Goal: Information Seeking & Learning: Learn about a topic

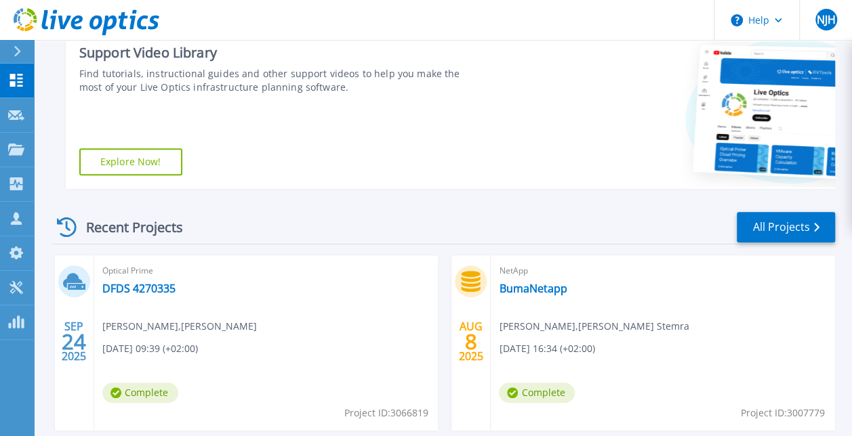
scroll to position [247, 0]
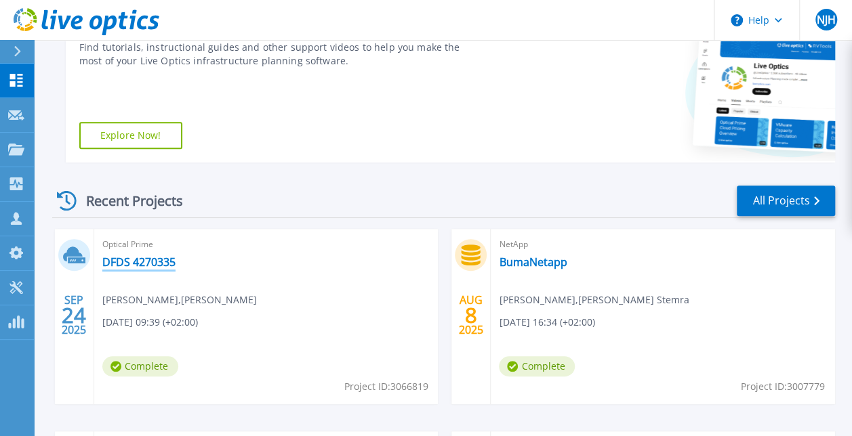
click at [153, 259] on link "DFDS 4270335" at bounding box center [138, 262] width 73 height 14
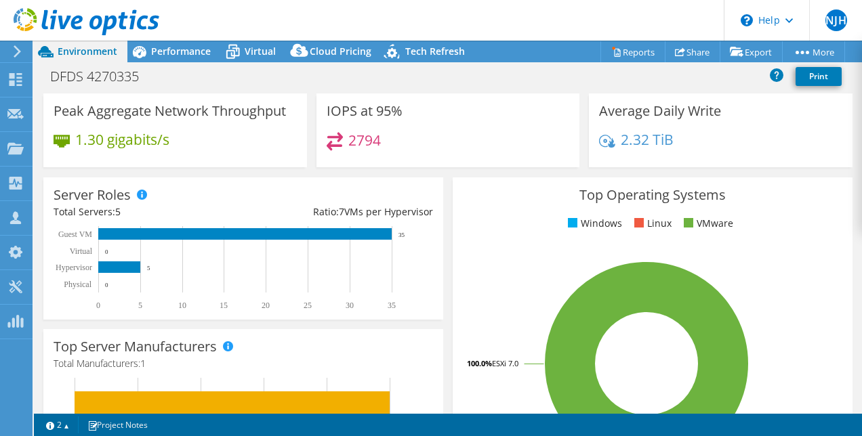
scroll to position [105, 0]
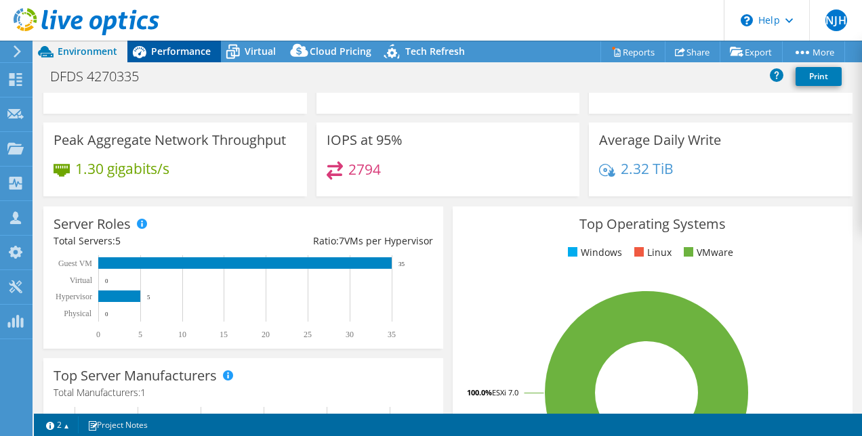
click at [187, 59] on div "Performance" at bounding box center [174, 52] width 94 height 22
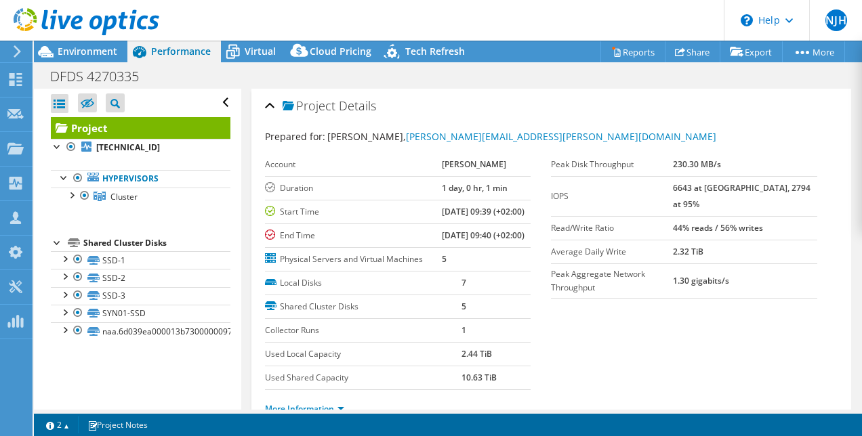
scroll to position [0, 0]
click at [70, 196] on div at bounding box center [71, 195] width 14 height 14
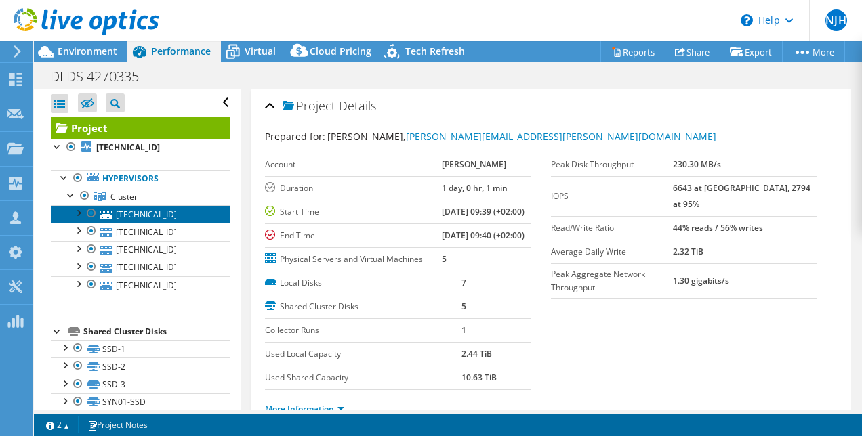
click at [133, 217] on link "[TECHNICAL_ID]" at bounding box center [141, 214] width 180 height 18
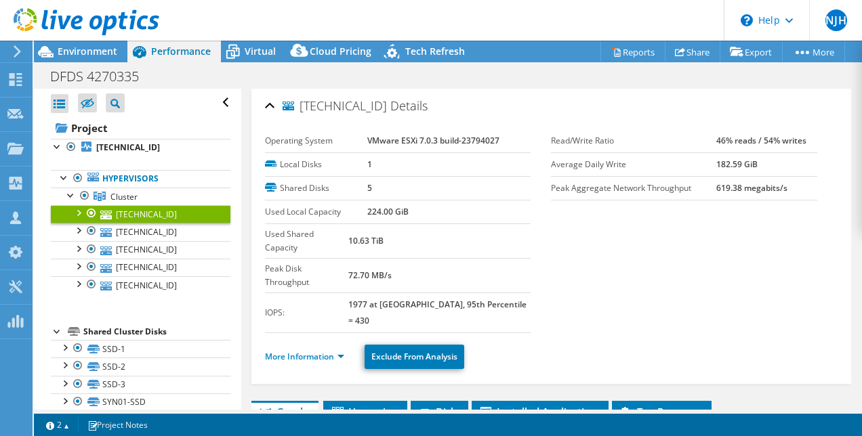
scroll to position [203, 0]
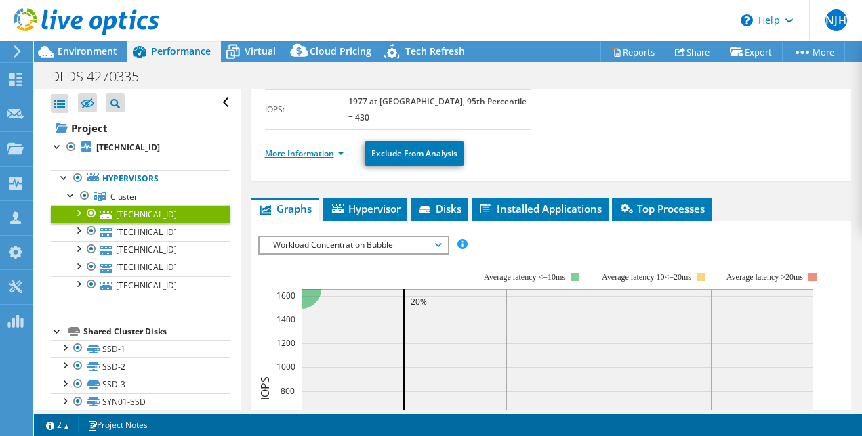
click at [318, 148] on link "More Information" at bounding box center [304, 154] width 79 height 12
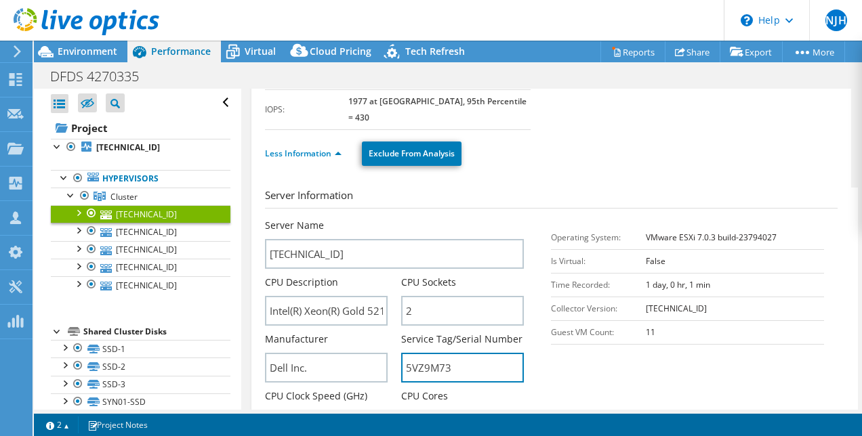
drag, startPoint x: 454, startPoint y: 329, endPoint x: 393, endPoint y: 333, distance: 61.2
click at [393, 219] on div "Server Name [TECHNICAL_ID] CPU Description Intel(R) Xeon(R) Gold 5218 CPU @ 2.3…" at bounding box center [401, 219] width 273 height 0
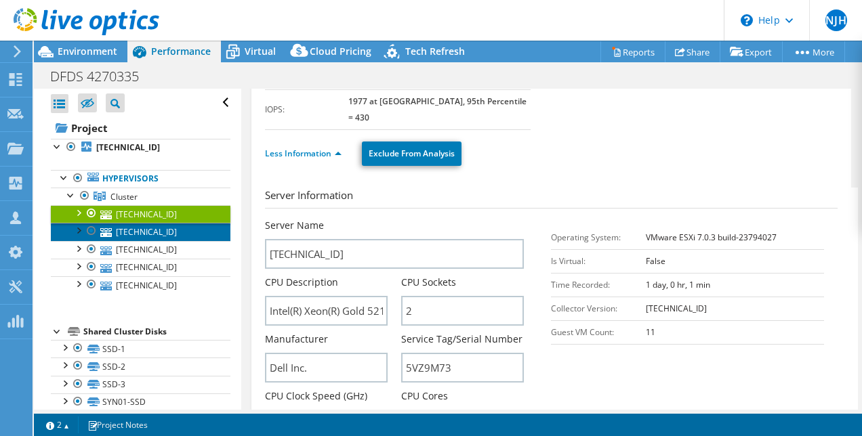
click at [133, 233] on link "[TECHNICAL_ID]" at bounding box center [141, 232] width 180 height 18
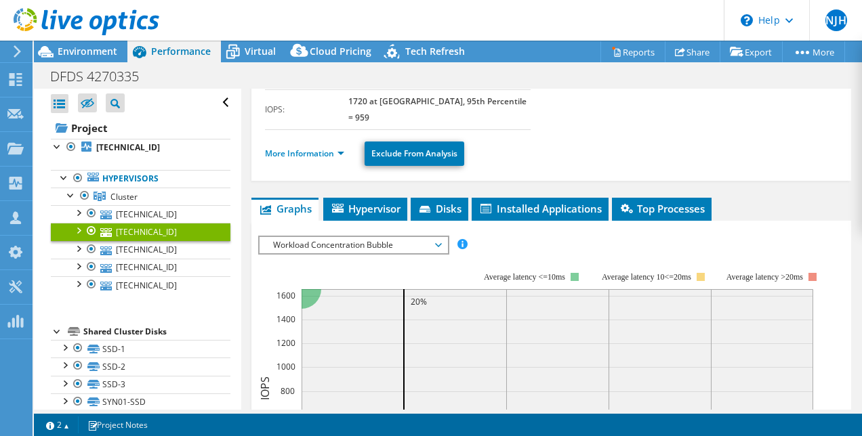
scroll to position [33, 0]
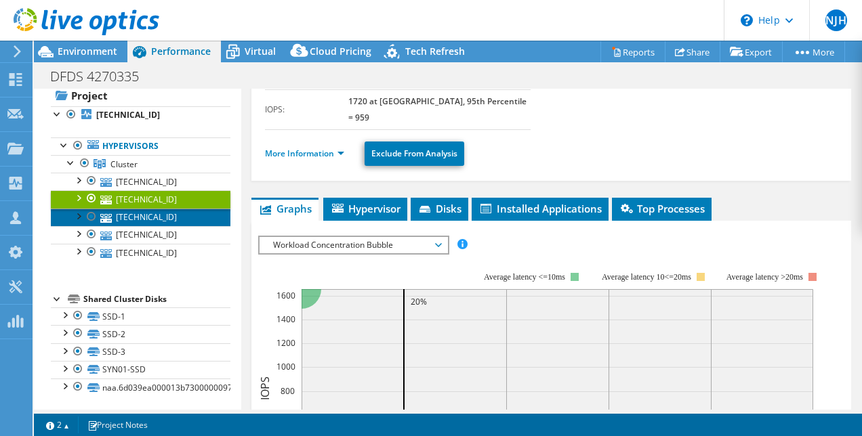
click at [152, 220] on link "[TECHNICAL_ID]" at bounding box center [141, 218] width 180 height 18
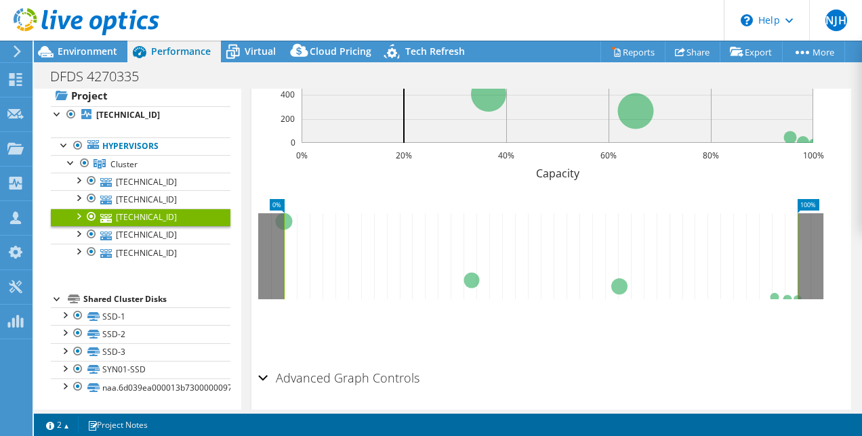
scroll to position [554, 0]
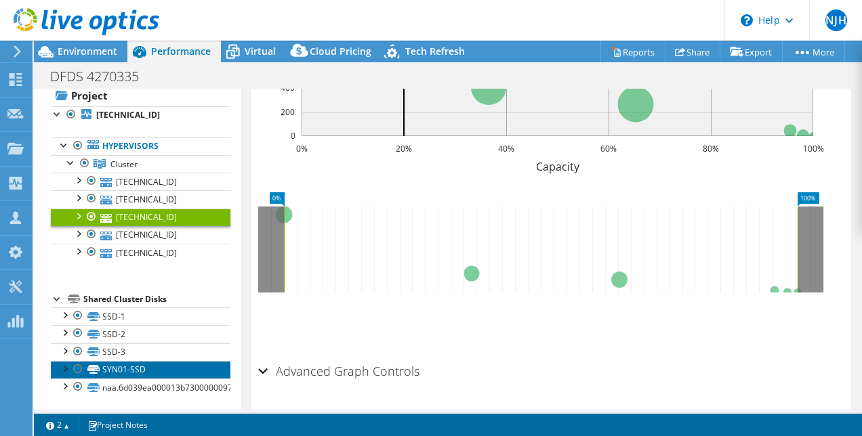
click at [133, 361] on link "SYN01-SSD" at bounding box center [141, 370] width 180 height 18
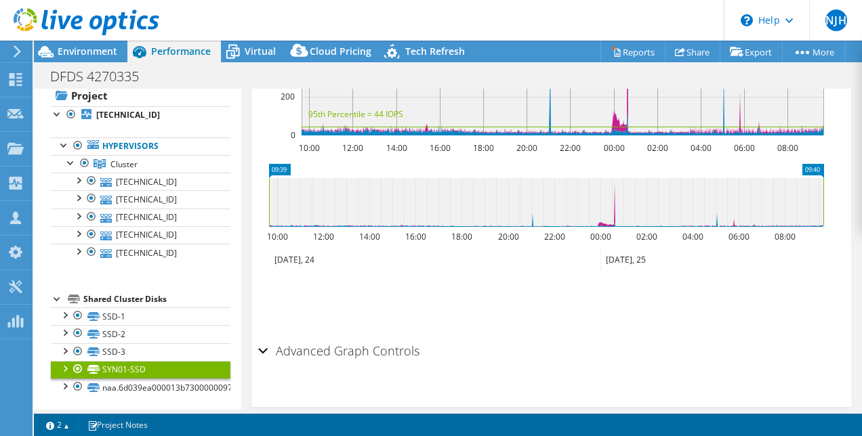
scroll to position [543, 0]
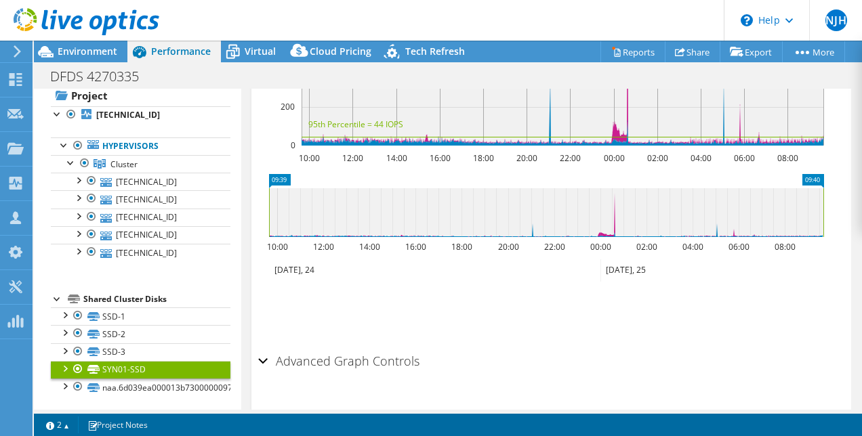
click at [64, 367] on div at bounding box center [65, 368] width 14 height 14
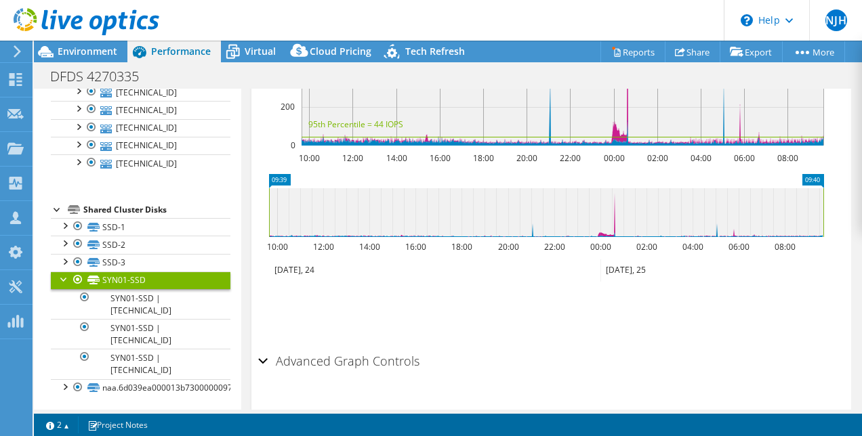
scroll to position [0, 0]
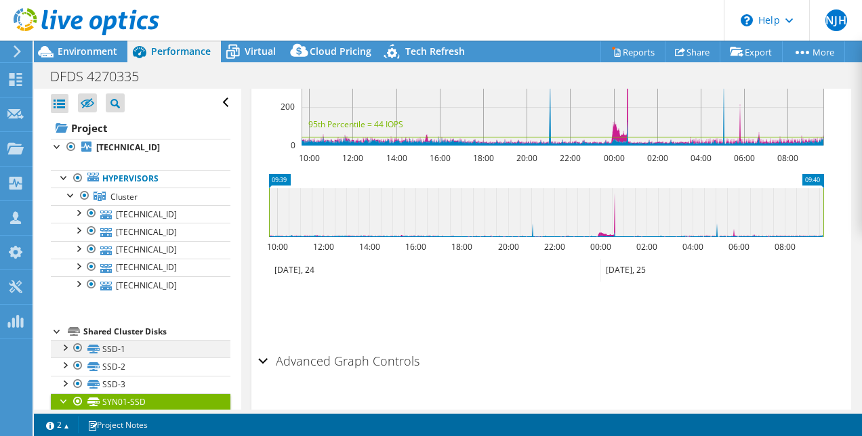
click at [60, 343] on div at bounding box center [65, 347] width 14 height 14
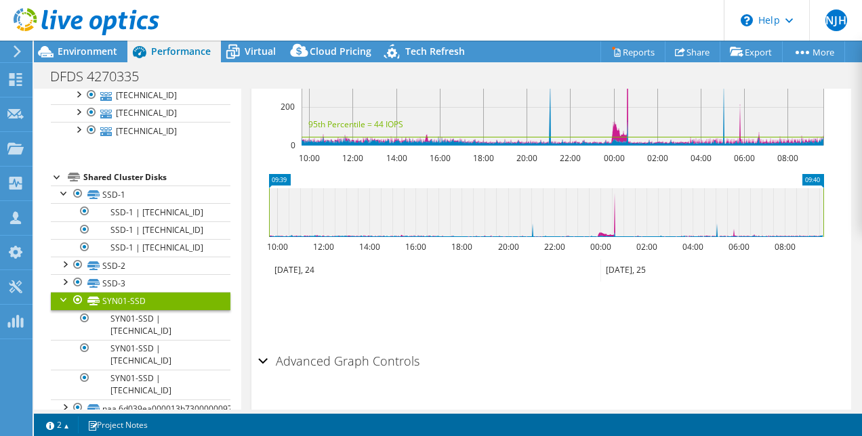
scroll to position [174, 0]
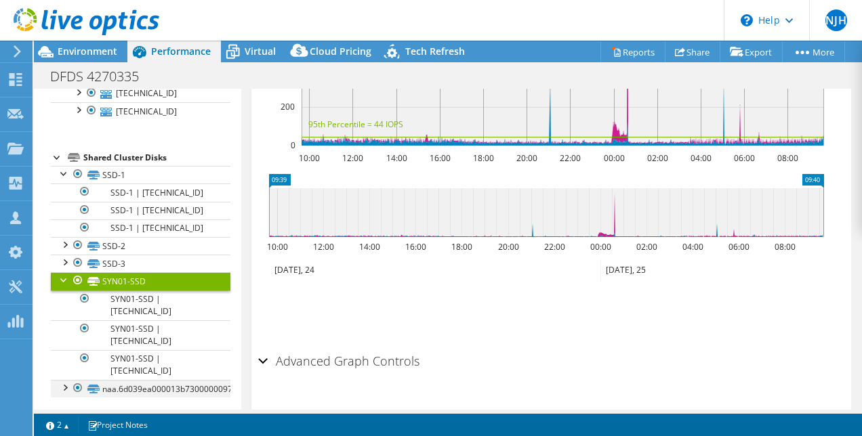
click at [63, 385] on div at bounding box center [65, 387] width 14 height 14
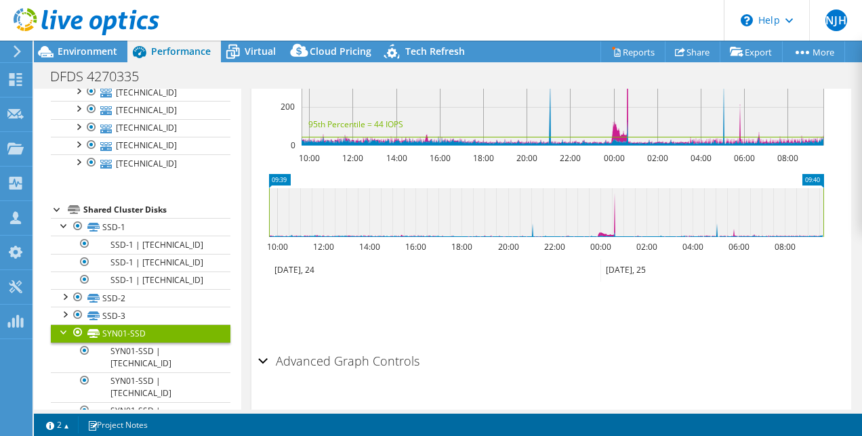
scroll to position [0, 0]
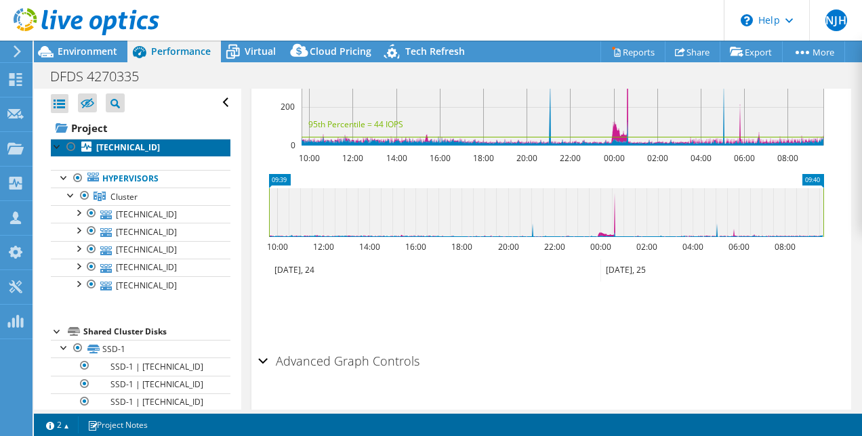
click at [118, 148] on b "[TECHNICAL_ID]" at bounding box center [128, 148] width 64 height 12
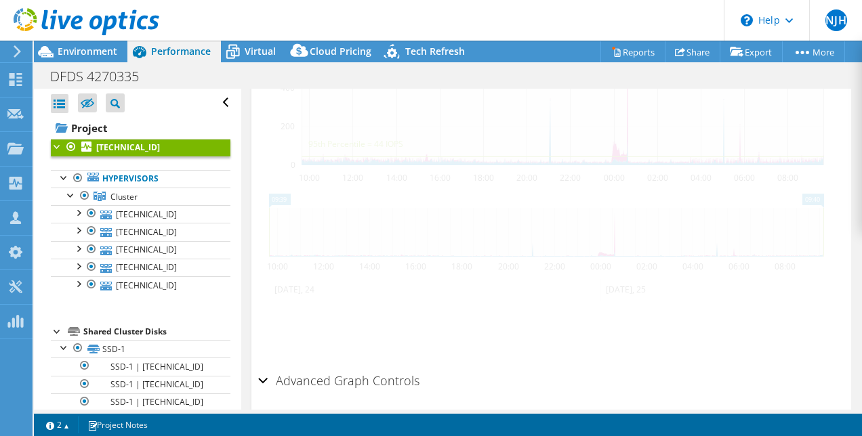
scroll to position [591, 0]
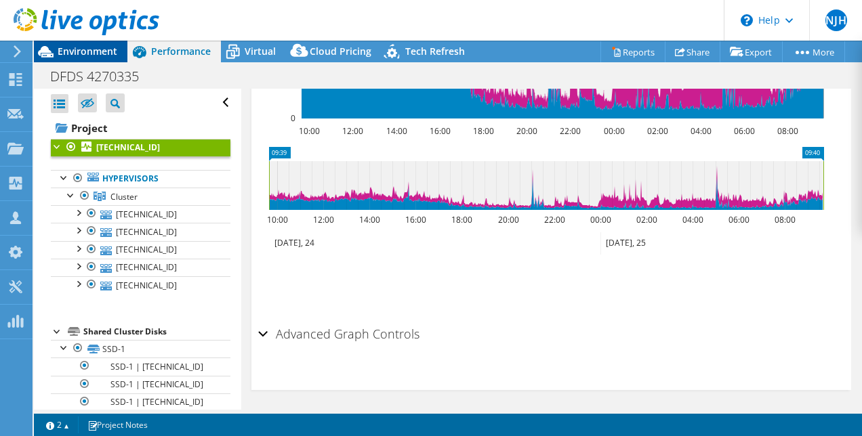
click at [86, 53] on span "Environment" at bounding box center [88, 51] width 60 height 13
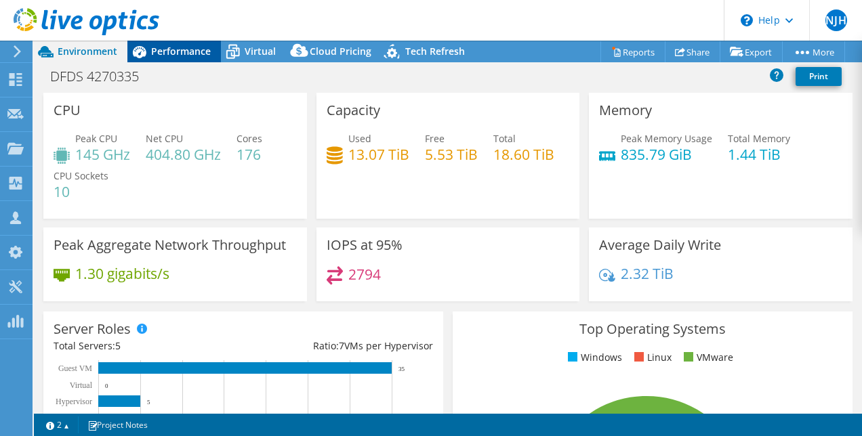
click at [178, 50] on span "Performance" at bounding box center [181, 51] width 60 height 13
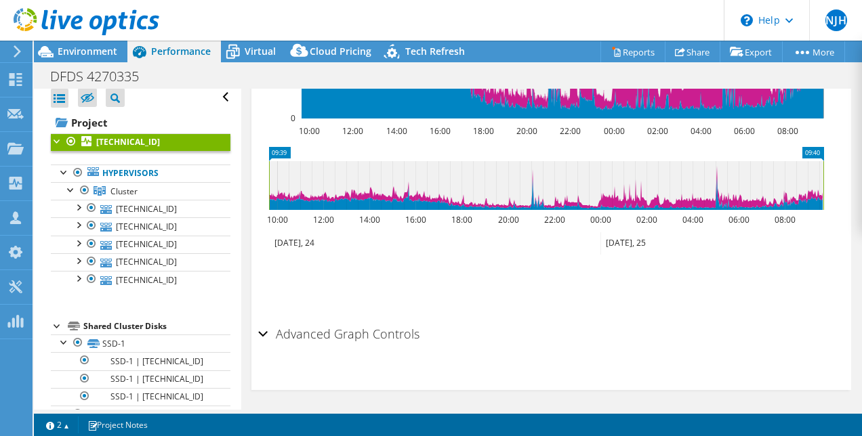
scroll to position [0, 0]
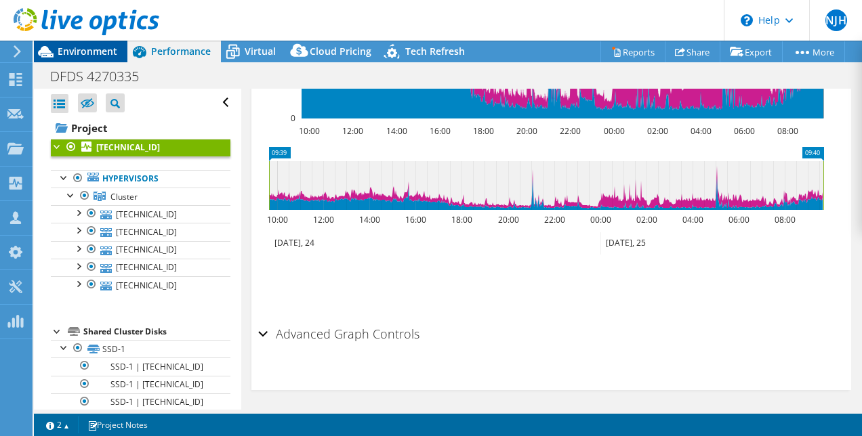
click at [79, 58] on div "Environment" at bounding box center [81, 52] width 94 height 22
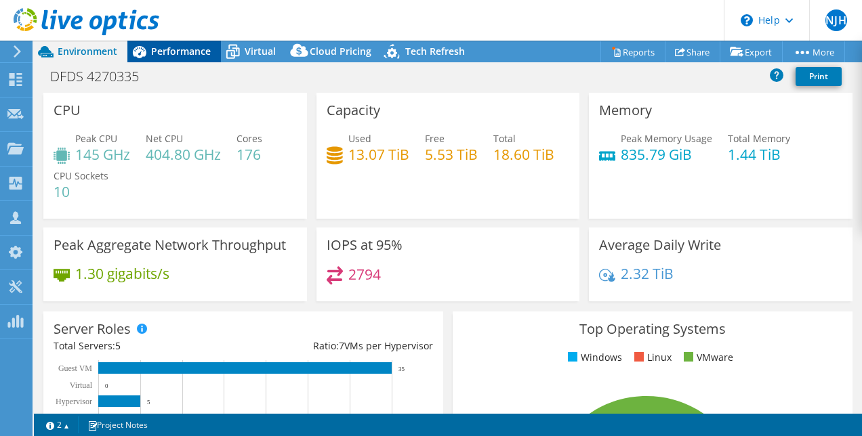
click at [191, 58] on div "Performance" at bounding box center [174, 52] width 94 height 22
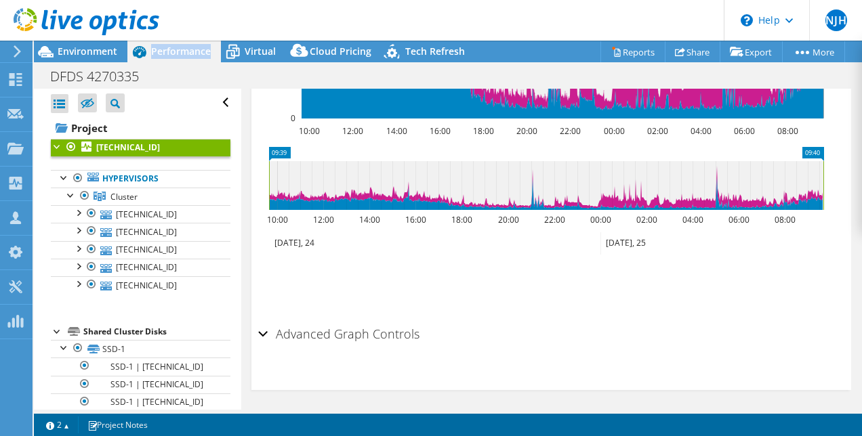
click at [191, 58] on div "Performance" at bounding box center [174, 52] width 94 height 22
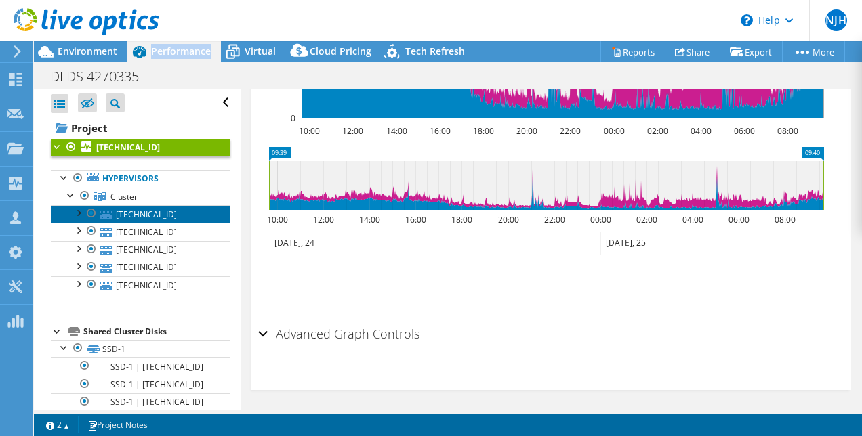
click at [129, 207] on link "[TECHNICAL_ID]" at bounding box center [141, 214] width 180 height 18
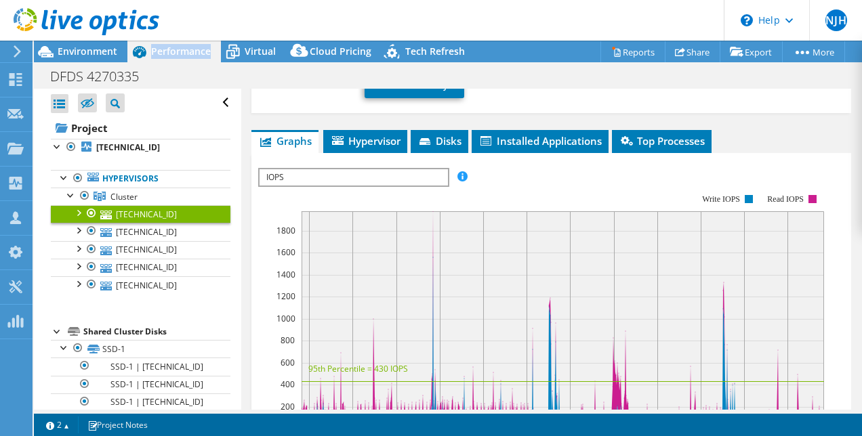
scroll to position [260, 0]
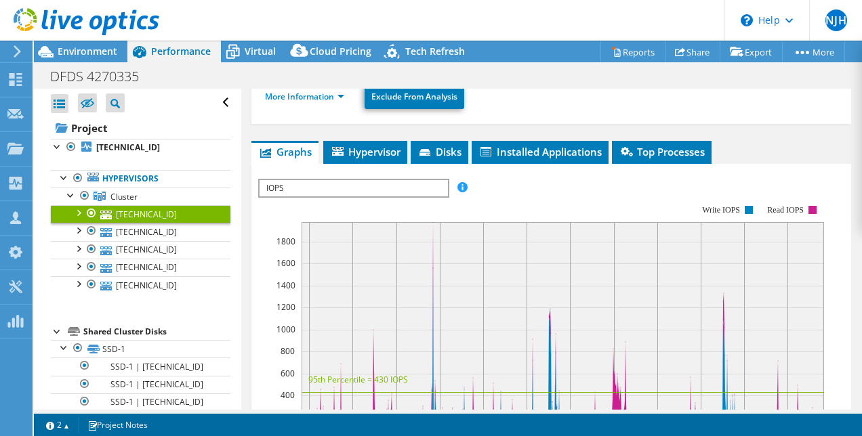
click at [431, 180] on span "IOPS" at bounding box center [354, 188] width 188 height 16
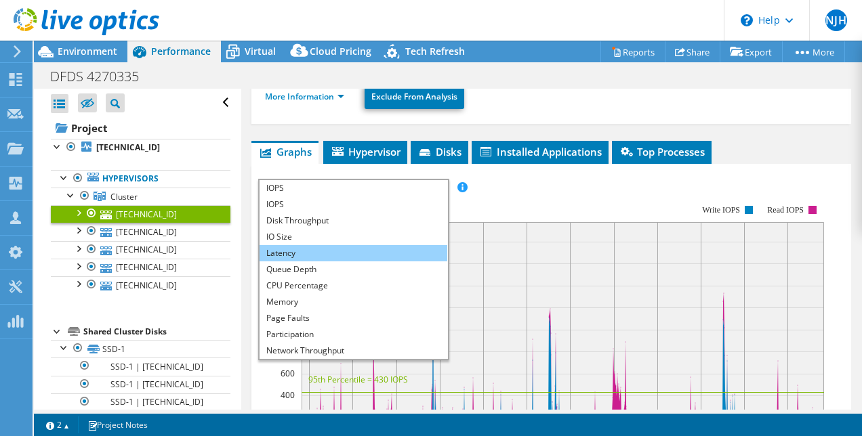
click at [302, 245] on li "Latency" at bounding box center [354, 253] width 188 height 16
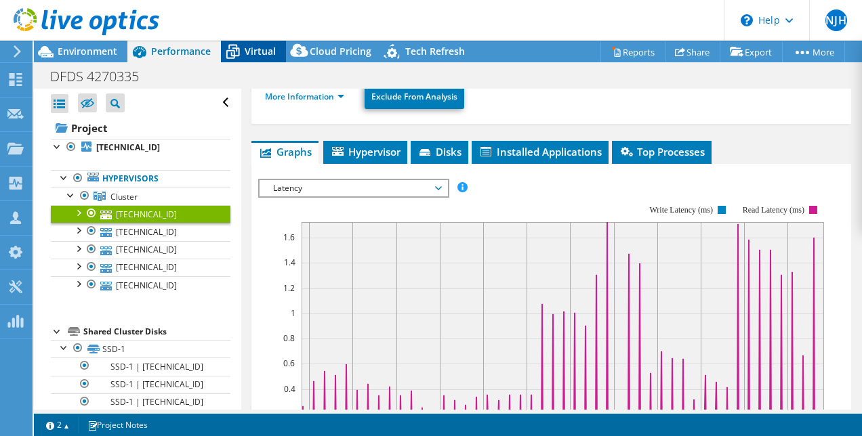
click at [254, 53] on span "Virtual" at bounding box center [260, 51] width 31 height 13
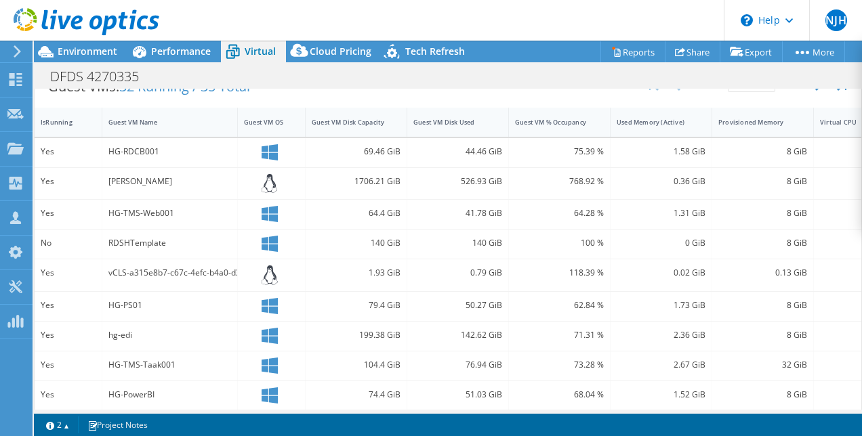
scroll to position [278, 0]
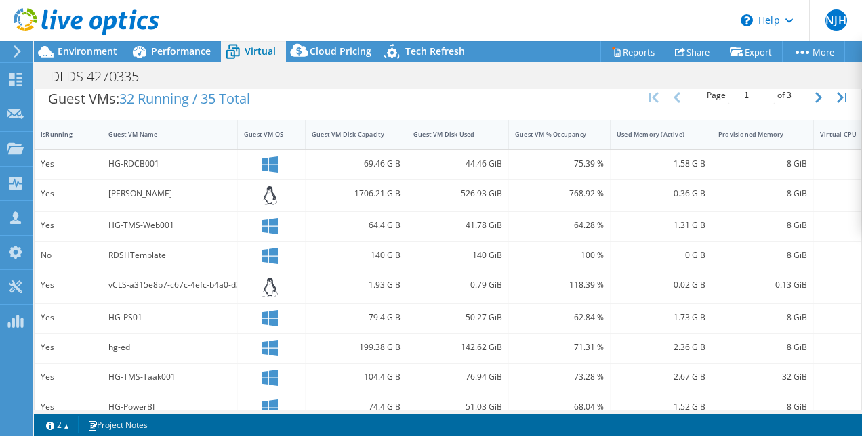
click at [846, 242] on div "4" at bounding box center [848, 256] width 68 height 29
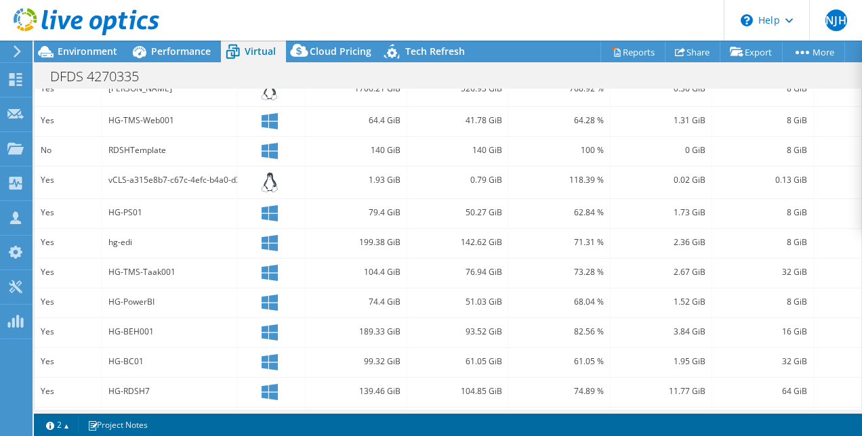
scroll to position [379, 0]
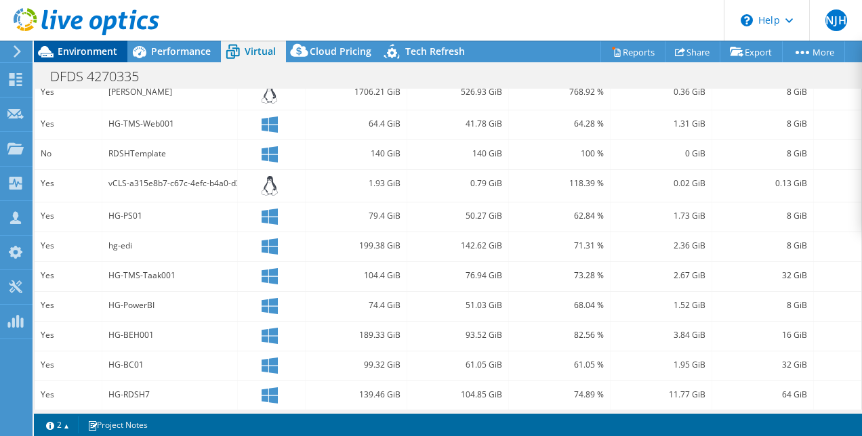
click at [95, 51] on span "Environment" at bounding box center [88, 51] width 60 height 13
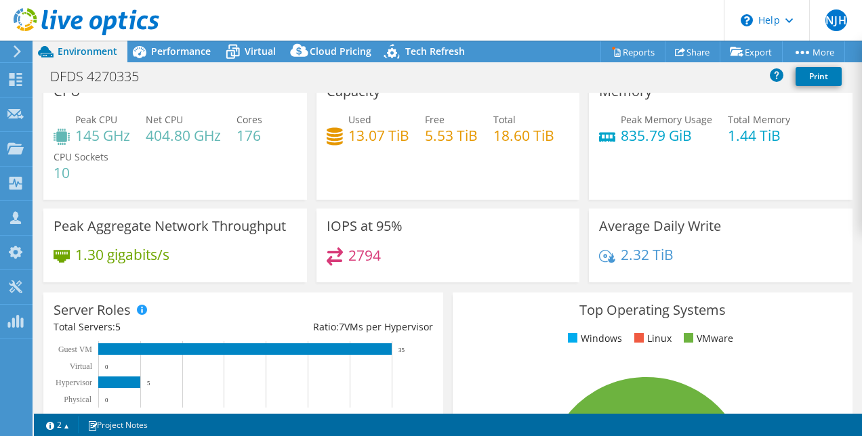
scroll to position [0, 0]
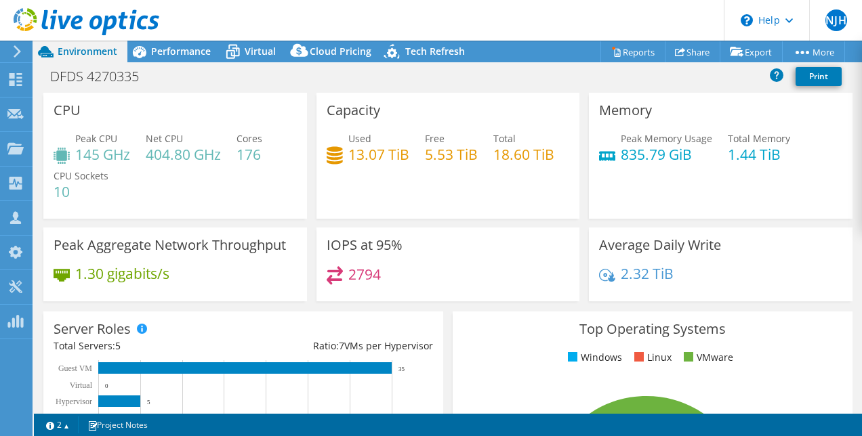
click at [424, 23] on header "NJH Partner Team Member null [PERSON_NAME] [EMAIL_ADDRESS][PERSON_NAME][DOMAIN_…" at bounding box center [431, 20] width 862 height 41
click at [156, 47] on span "Performance" at bounding box center [181, 51] width 60 height 13
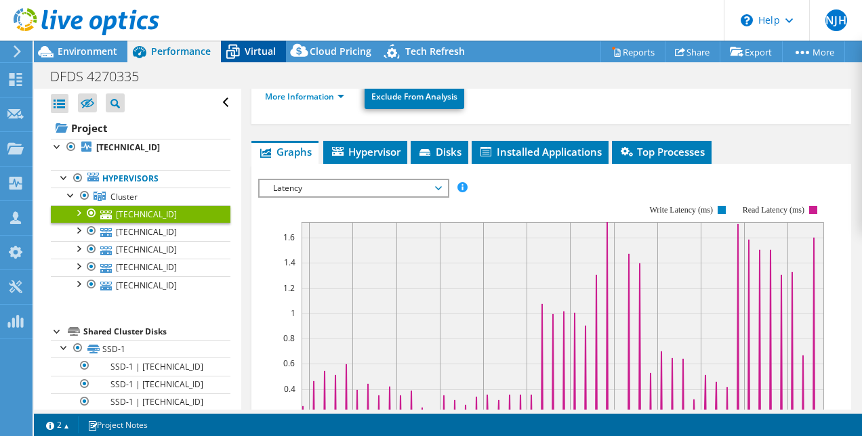
click at [258, 56] on span "Virtual" at bounding box center [260, 51] width 31 height 13
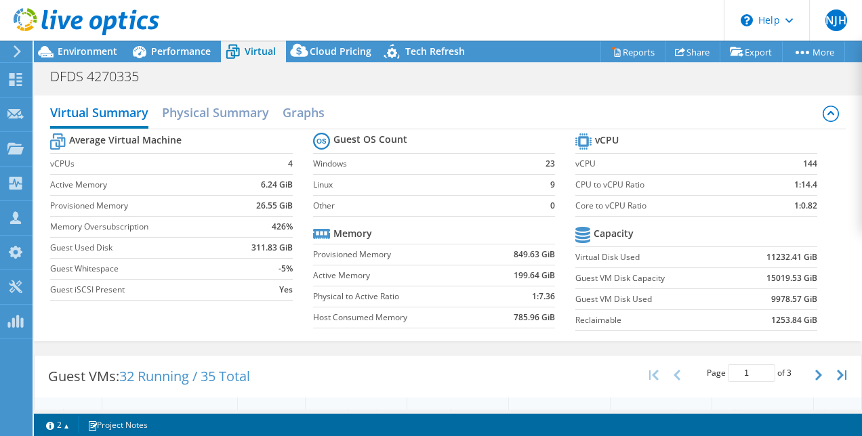
click at [388, 24] on header "NJH Partner Team Member null [PERSON_NAME] [EMAIL_ADDRESS][PERSON_NAME][DOMAIN_…" at bounding box center [431, 20] width 862 height 41
click at [96, 47] on span "Environment" at bounding box center [88, 51] width 60 height 13
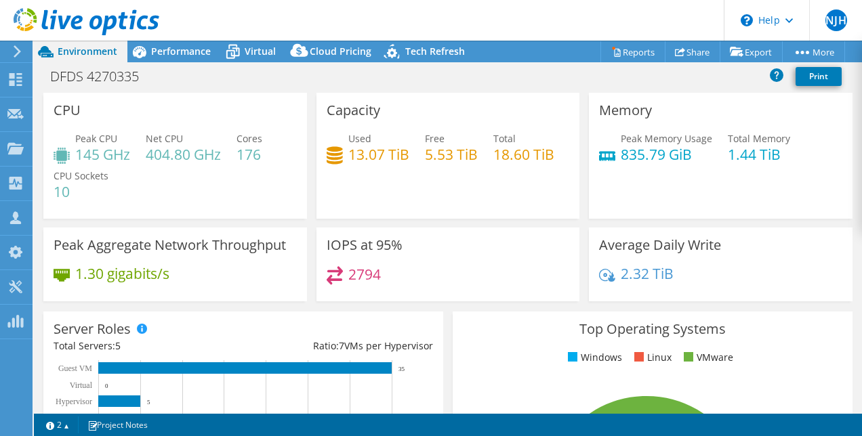
click at [125, 203] on div "Peak CPU 145 GHz Net CPU 404.80 GHz Cores 176 CPU Sockets 10" at bounding box center [175, 171] width 243 height 81
click at [187, 47] on span "Performance" at bounding box center [181, 51] width 60 height 13
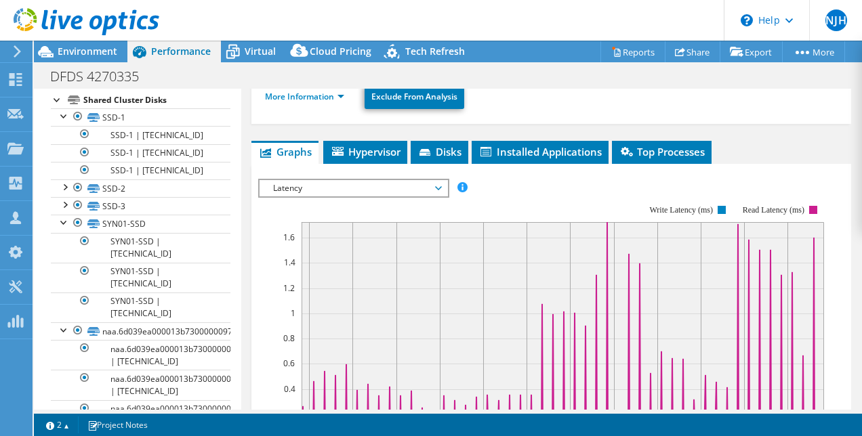
scroll to position [263, 0]
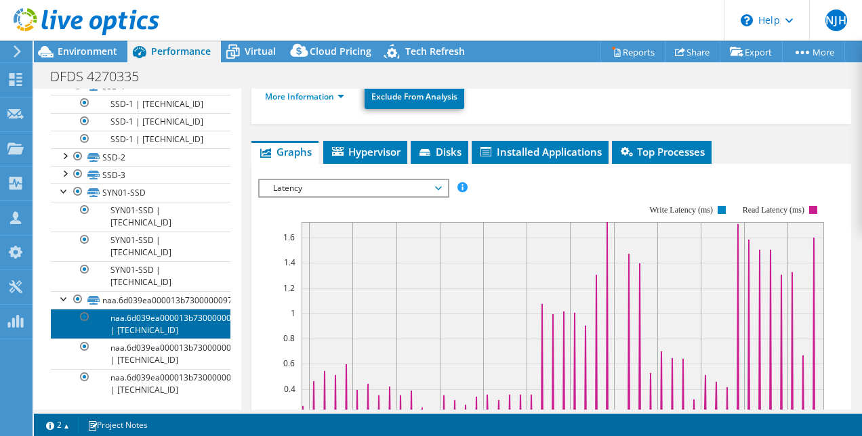
click at [161, 310] on link "naa.6d039ea000013b73000000975d22adb9 | [TECHNICAL_ID]" at bounding box center [141, 324] width 180 height 30
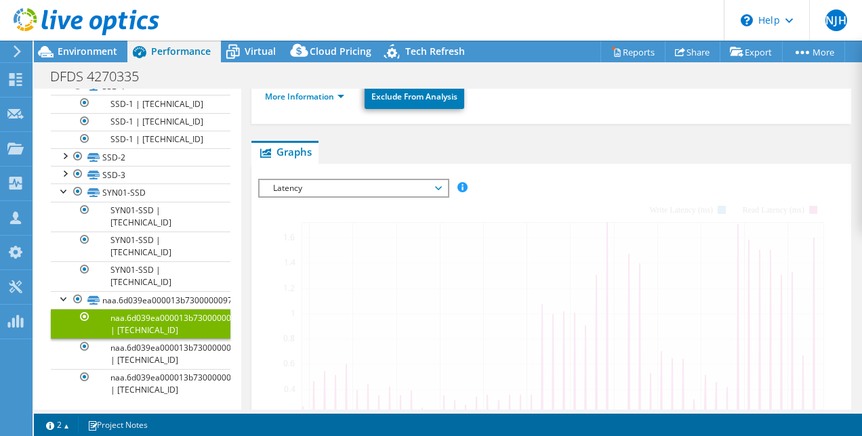
scroll to position [213, 0]
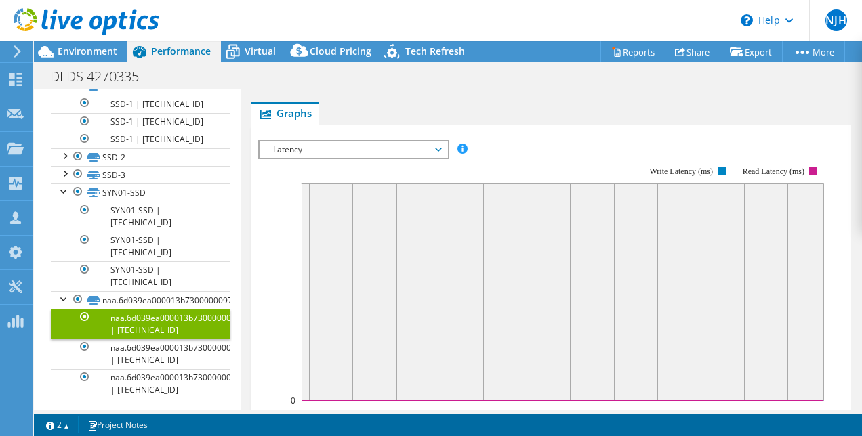
click at [372, 148] on span "Latency" at bounding box center [353, 150] width 174 height 16
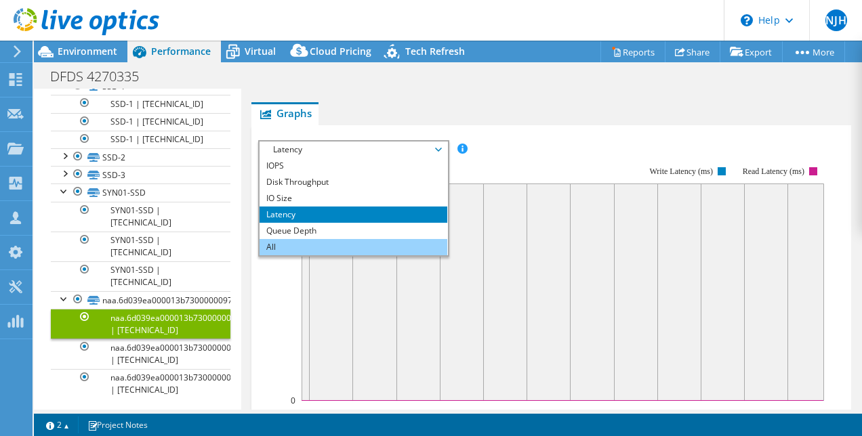
click at [306, 239] on li "All" at bounding box center [354, 247] width 188 height 16
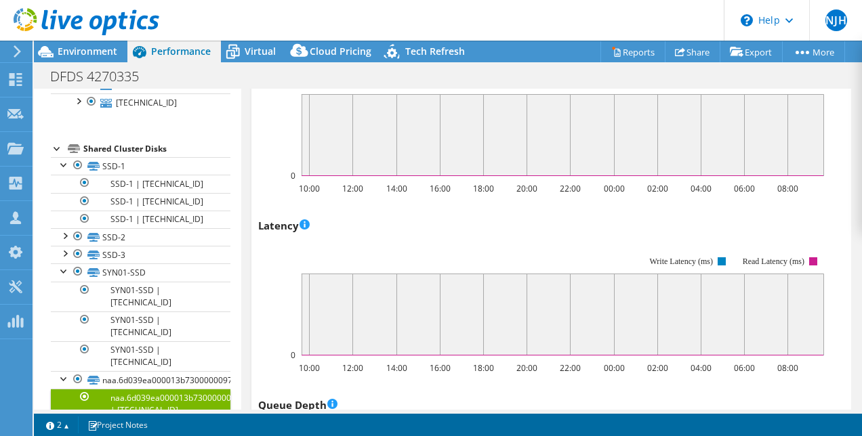
scroll to position [180, 0]
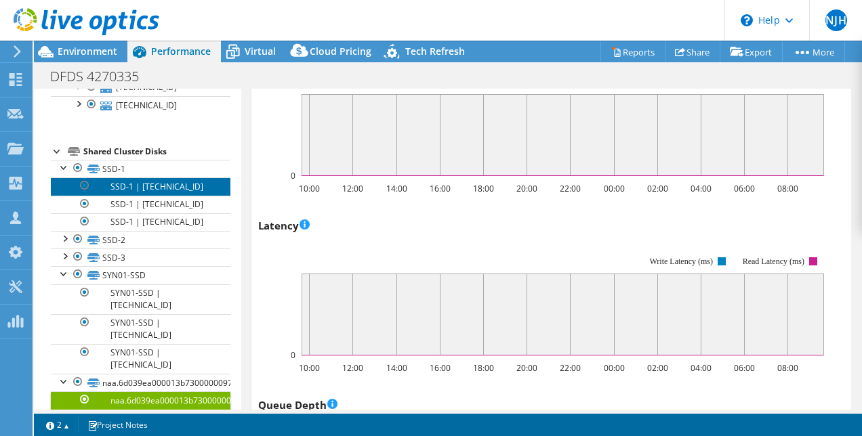
click at [163, 188] on link "SSD-1 | [TECHNICAL_ID]" at bounding box center [141, 187] width 180 height 18
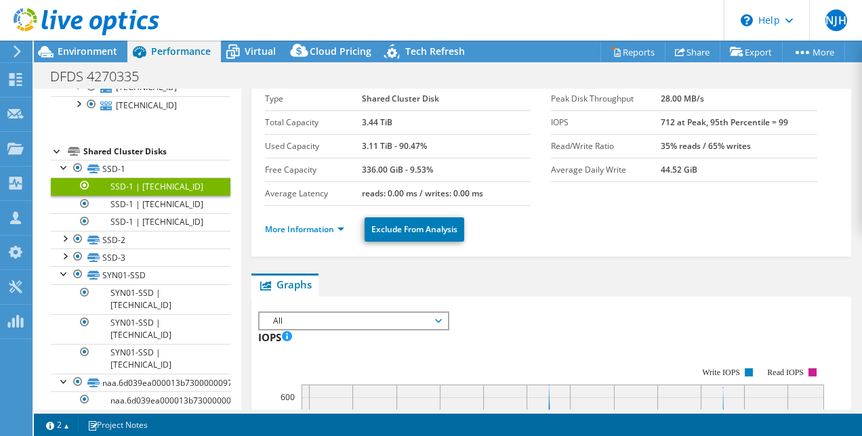
scroll to position [0, 0]
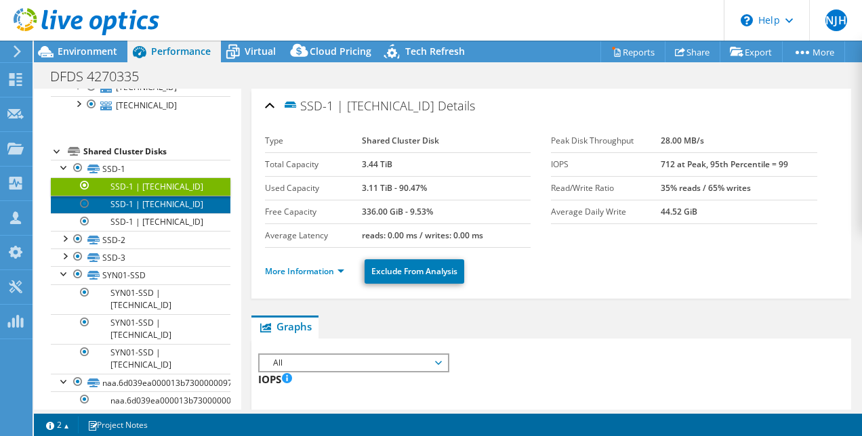
click at [176, 203] on link "SSD-1 | [TECHNICAL_ID]" at bounding box center [141, 205] width 180 height 18
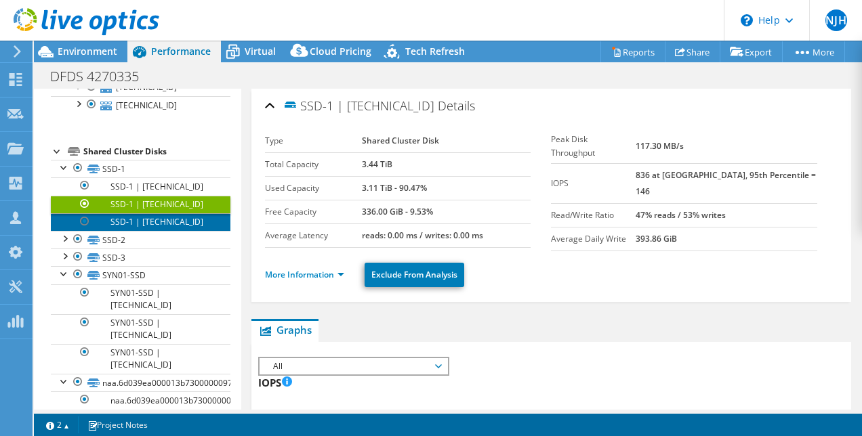
click at [162, 219] on link "SSD-1 | [TECHNICAL_ID]" at bounding box center [141, 222] width 180 height 18
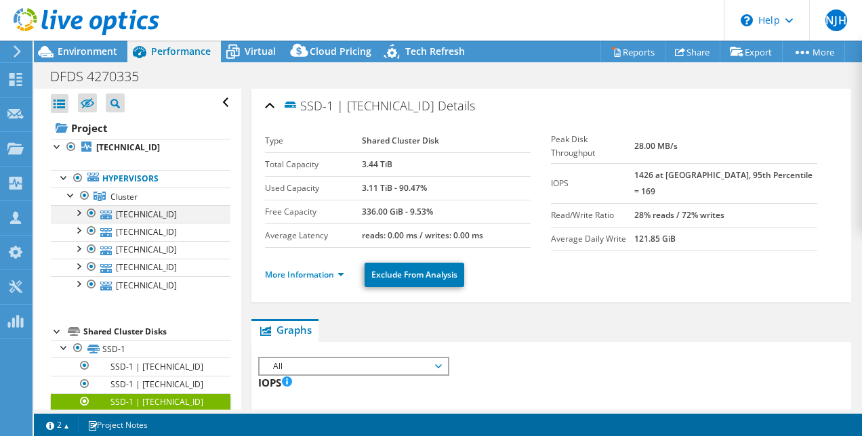
click at [83, 210] on div at bounding box center [78, 212] width 14 height 14
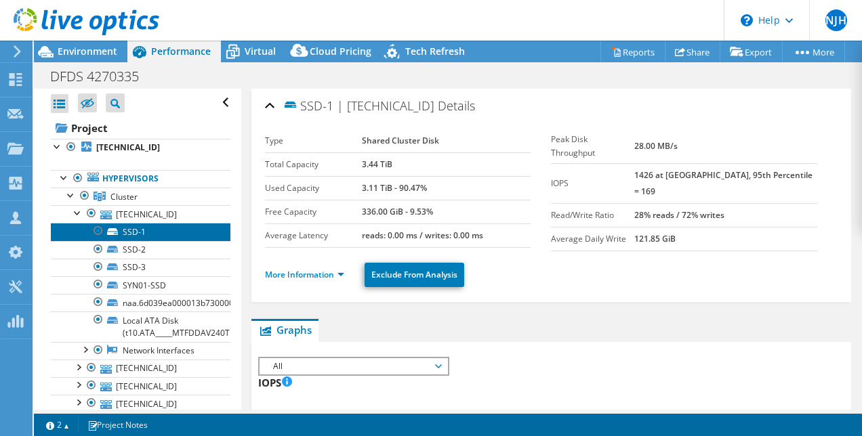
click at [142, 224] on link "SSD-1" at bounding box center [141, 232] width 180 height 18
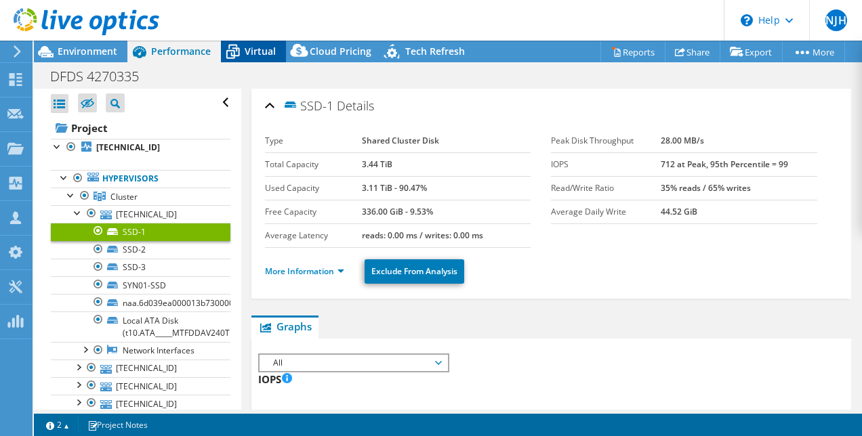
click at [245, 51] on span "Virtual" at bounding box center [260, 51] width 31 height 13
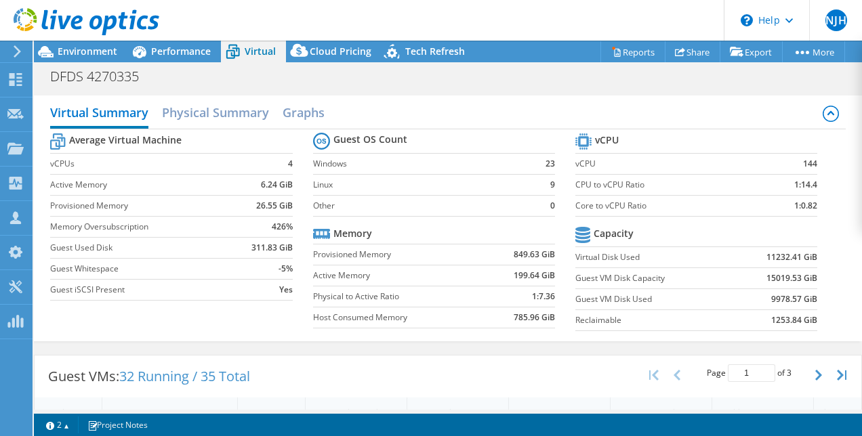
click at [263, 227] on td "426%" at bounding box center [263, 226] width 58 height 21
drag, startPoint x: 263, startPoint y: 227, endPoint x: 279, endPoint y: 227, distance: 16.3
click at [279, 227] on td "426%" at bounding box center [263, 226] width 58 height 21
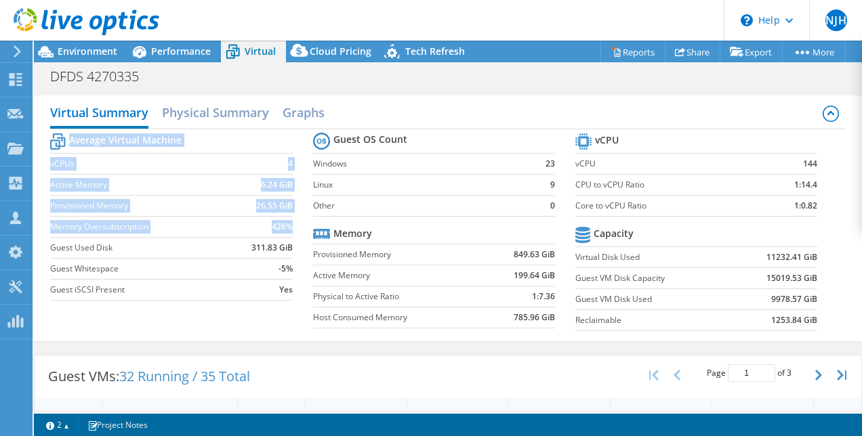
drag, startPoint x: 279, startPoint y: 227, endPoint x: 289, endPoint y: 227, distance: 9.5
click at [289, 227] on section "Average Virtual Machine vCPUs 4 Active Memory 6.24 GiB Provisioned Memory 26.55…" at bounding box center [181, 219] width 262 height 178
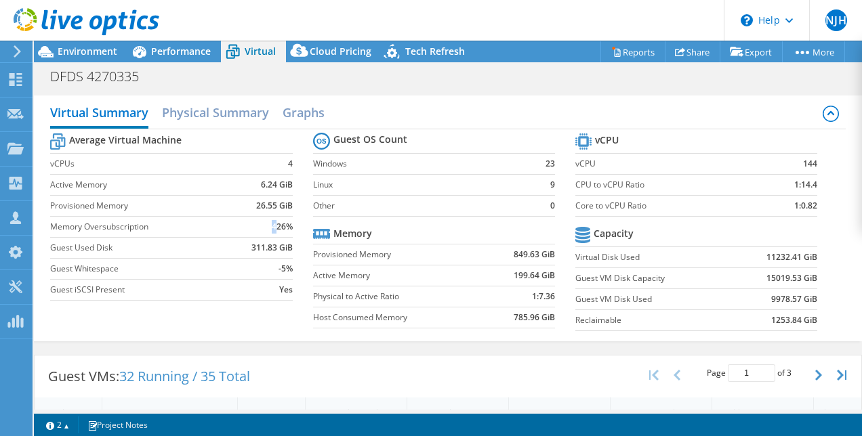
drag, startPoint x: 289, startPoint y: 227, endPoint x: 270, endPoint y: 225, distance: 18.4
click at [272, 225] on b "426%" at bounding box center [282, 227] width 21 height 14
click at [280, 231] on b "426%" at bounding box center [282, 227] width 21 height 14
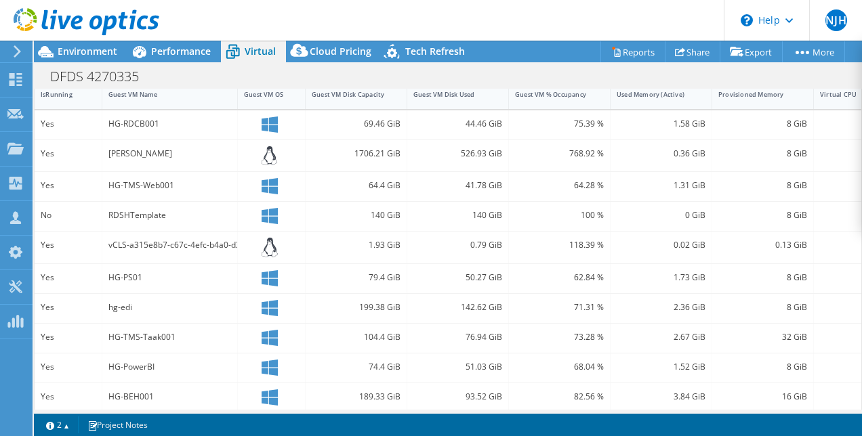
scroll to position [319, 0]
click at [367, 16] on header "NJH Partner Team Member null [PERSON_NAME] [EMAIL_ADDRESS][PERSON_NAME][DOMAIN_…" at bounding box center [431, 20] width 862 height 41
